Goal: Use online tool/utility: Use online tool/utility

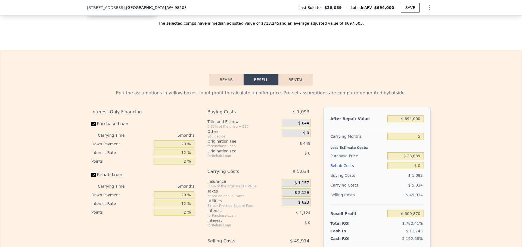
scroll to position [650, 0]
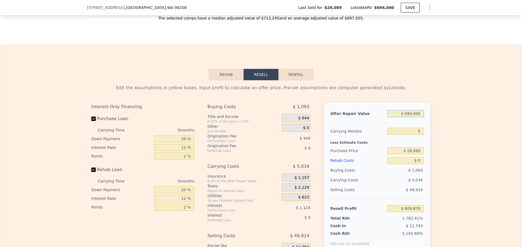
click at [416, 117] on input "$ 694,000" at bounding box center [405, 113] width 36 height 7
type input "$ 7"
type input "-$ 33,602"
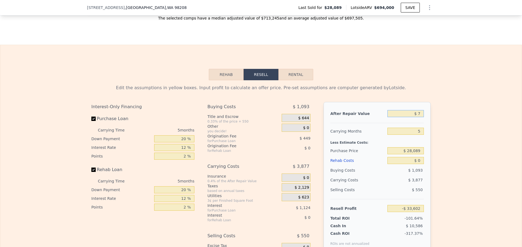
type input "$ 72"
type input "-$ 33,542"
type input "$ 725"
type input "-$ 32,936"
type input "$ 7,250"
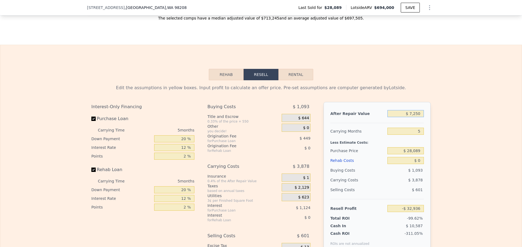
type input "-$ 26,886"
type input "$ 72,500"
type input "$ 33,612"
type input "$ 725,000"
type input "$ 638,614"
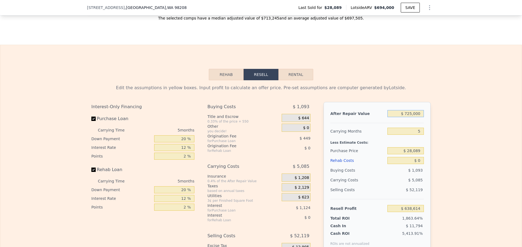
type input "$ 725,000"
click at [420, 135] on input "5" at bounding box center [405, 131] width 36 height 7
type input "4"
type input "$ 639,630"
type input "4"
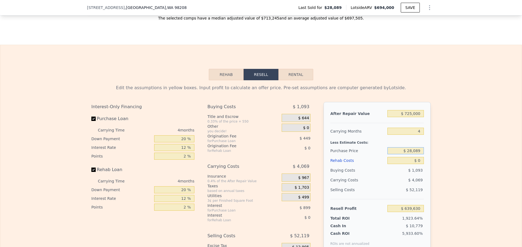
drag, startPoint x: 417, startPoint y: 159, endPoint x: 393, endPoint y: 156, distance: 23.9
click at [393, 155] on input "$ 28,089" at bounding box center [405, 150] width 36 height 7
type input "$ 500,000"
type input "$ 143,497"
drag, startPoint x: 420, startPoint y: 170, endPoint x: 412, endPoint y: 168, distance: 7.8
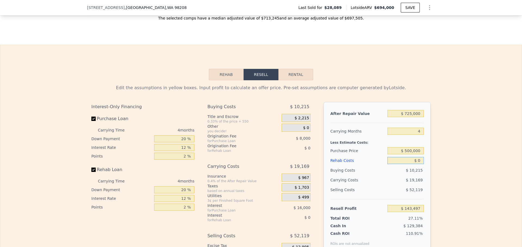
click at [412, 164] on input "$ 0" at bounding box center [405, 160] width 36 height 7
type input "$ 3"
type input "$ 143,494"
type input "$ 30"
type input "$ 143,467"
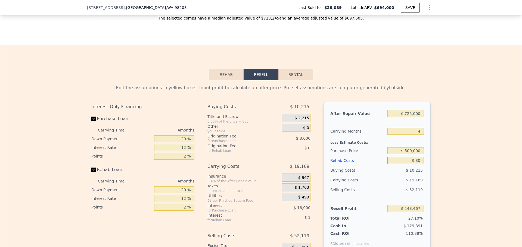
type input "$ 300"
type input "$ 143,184"
type input "$ 3,000"
type input "$ 140,353"
type input "$ 30,000"
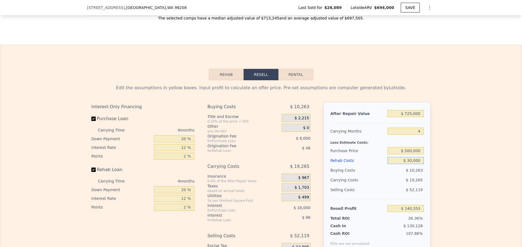
type input "$ 112,057"
type input "$ 30,000"
click at [394, 185] on div "$ 20,129" at bounding box center [394, 180] width 57 height 10
drag, startPoint x: 418, startPoint y: 159, endPoint x: 383, endPoint y: 149, distance: 36.2
click at [382, 148] on div "After Repair Value $ 725,000 Carrying Months 4 Less Estimate Costs: Purchase Pr…" at bounding box center [376, 177] width 107 height 151
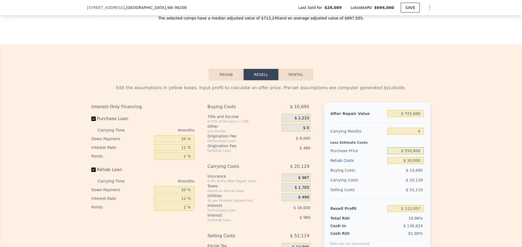
type input "$ 550,000"
type input "$ 59,490"
click at [366, 185] on div "$ 20,129" at bounding box center [394, 180] width 57 height 10
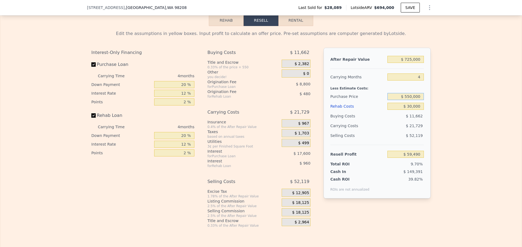
drag, startPoint x: 419, startPoint y: 104, endPoint x: 394, endPoint y: 100, distance: 25.1
click at [394, 100] on div "After Repair Value $ 725,000 Carrying Months 4 Less Estimate Costs: Purchase Pr…" at bounding box center [376, 123] width 107 height 151
type input "$ 525,000"
type input "$ 85,774"
click at [386, 131] on div "$ 21,729" at bounding box center [394, 126] width 57 height 10
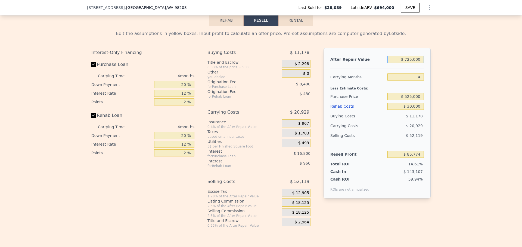
drag, startPoint x: 418, startPoint y: 67, endPoint x: 369, endPoint y: 57, distance: 50.4
click at [369, 57] on div "After Repair Value $ 725,000 Carrying Months 4 Less Estimate Costs: Purchase Pr…" at bounding box center [376, 123] width 107 height 151
type input "$ 7"
type input "-$ 586,683"
type input "$ 70"
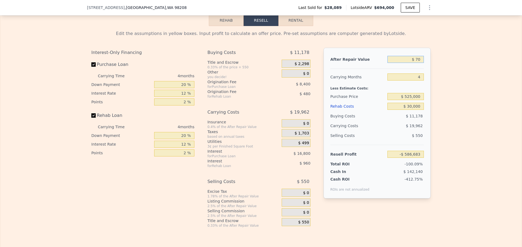
type input "-$ 586,625"
type input "$ 700"
type input "-$ 586,041"
type input "$ 7,000"
type input "-$ 580,197"
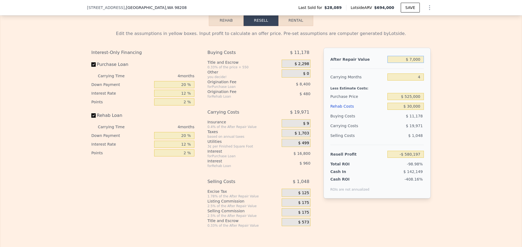
type input "$ 70,000"
type input "-$ 521,762"
type input "$ 700,000"
type input "$ 62,586"
type input "$ 7,000,000"
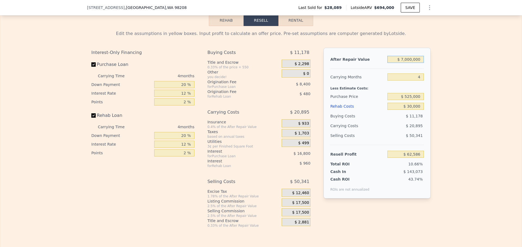
type input "$ 5,906,067"
type input "$ 700,000"
type input "$ 62,586"
click at [383, 131] on div "$ 20,895" at bounding box center [394, 126] width 57 height 10
type input "$ 694,000"
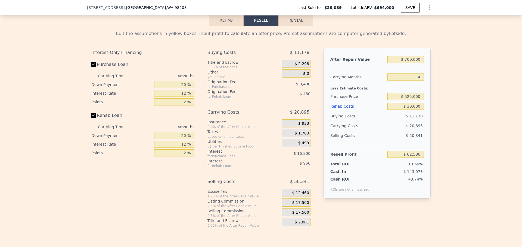
type input "5"
type input "$ 0"
type input "$ 609,870"
